Goal: Transaction & Acquisition: Purchase product/service

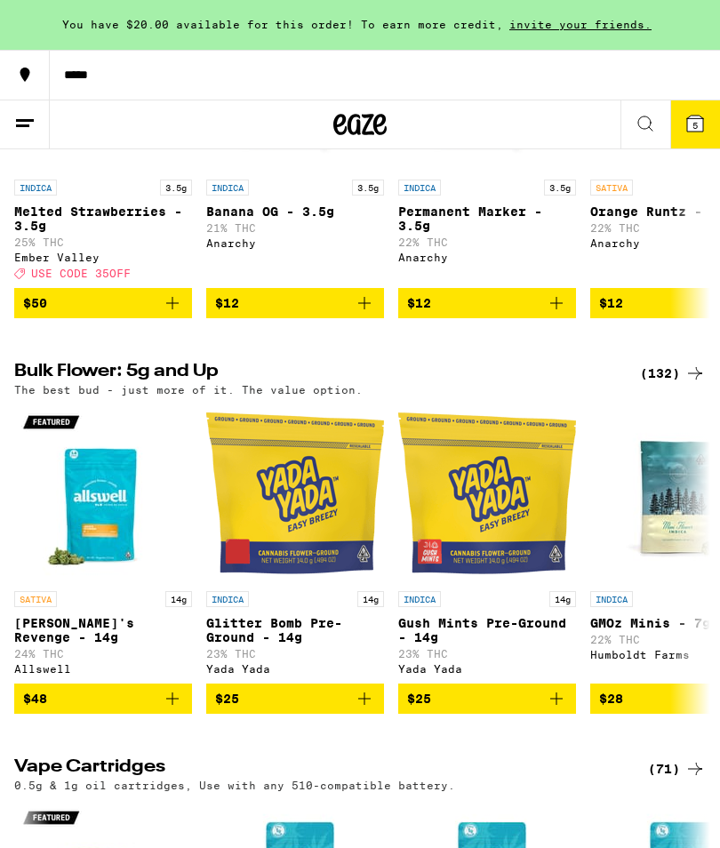
scroll to position [2034, 0]
